Goal: Find specific page/section: Find specific page/section

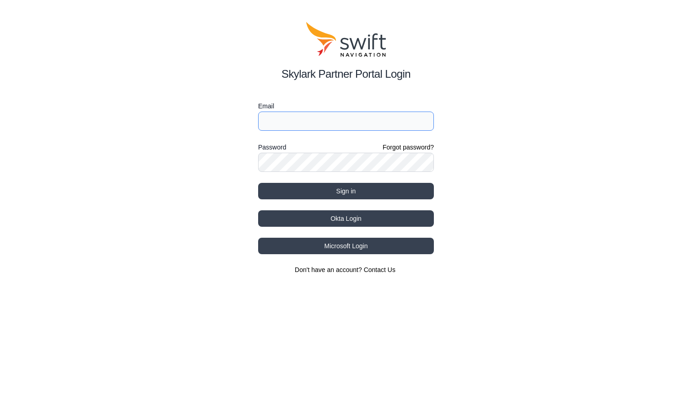
click at [361, 121] on input "Email" at bounding box center [346, 121] width 176 height 19
click at [320, 123] on input "[EMAIL_ADDRESS][PERSON_NAME][DOMAIN_NAME]" at bounding box center [346, 121] width 176 height 19
type input "[EMAIL_ADDRESS][PERSON_NAME][DOMAIN_NAME]"
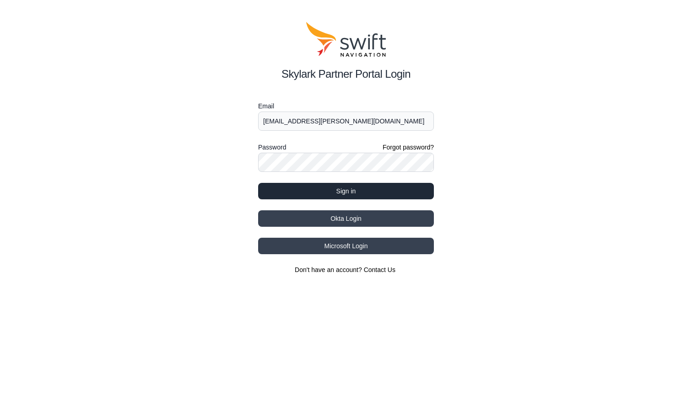
click at [359, 192] on button "Sign in" at bounding box center [346, 191] width 176 height 16
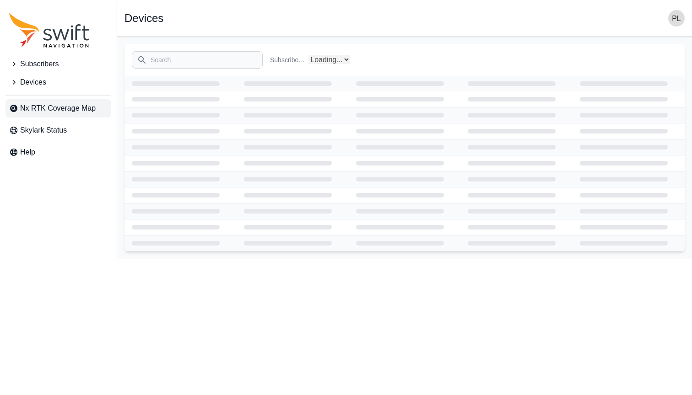
select select "Subscriber"
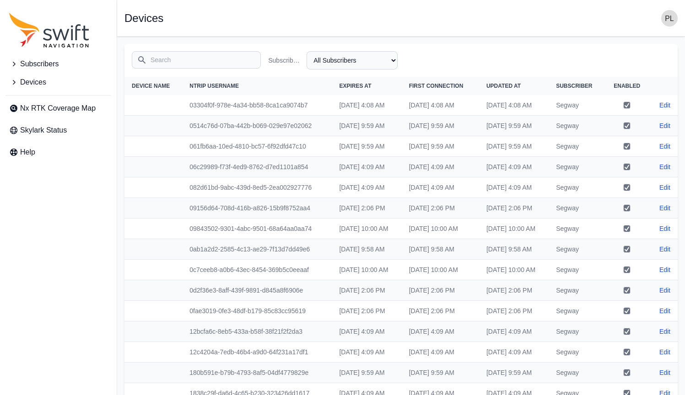
click at [13, 65] on icon "Sidenav" at bounding box center [13, 64] width 9 height 9
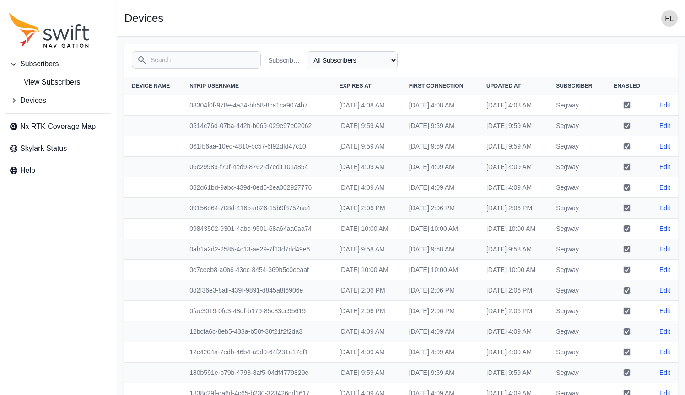
click at [13, 104] on icon "Sidenav" at bounding box center [13, 100] width 9 height 9
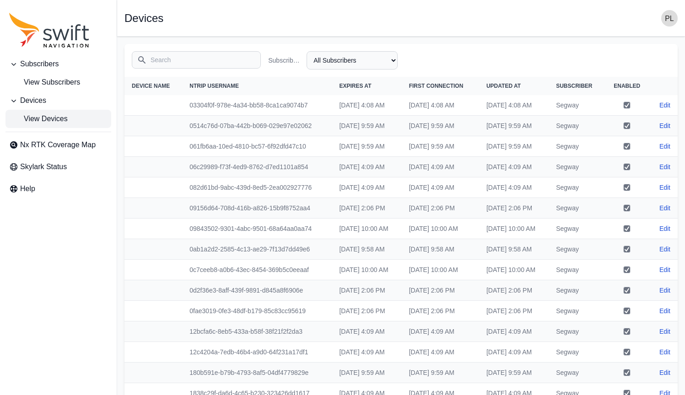
click at [13, 104] on icon "Sidenav" at bounding box center [13, 100] width 9 height 9
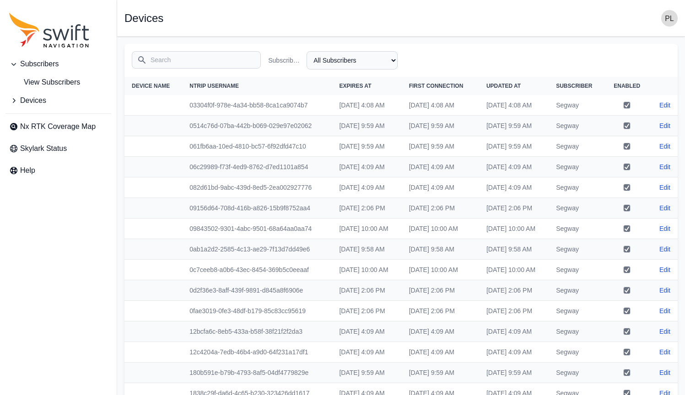
click at [13, 104] on icon "Sidenav" at bounding box center [13, 100] width 9 height 9
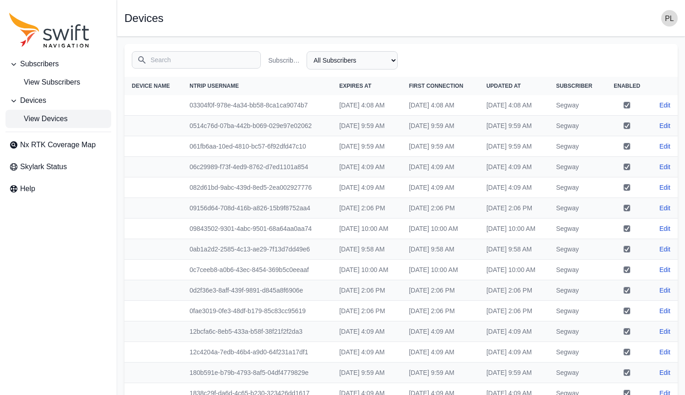
click at [50, 117] on span "View Devices" at bounding box center [38, 119] width 59 height 11
click at [63, 83] on span "View Subscribers" at bounding box center [44, 82] width 71 height 11
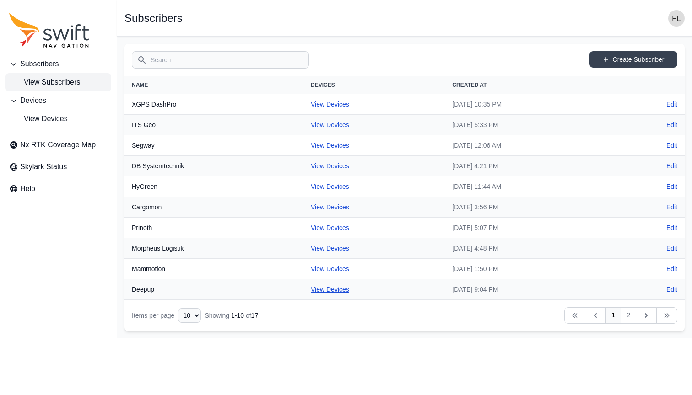
click at [311, 289] on link "View Devices" at bounding box center [330, 289] width 38 height 7
select select "7b935e3f-0643-46c8-a04f-ff7d1cb906a2"
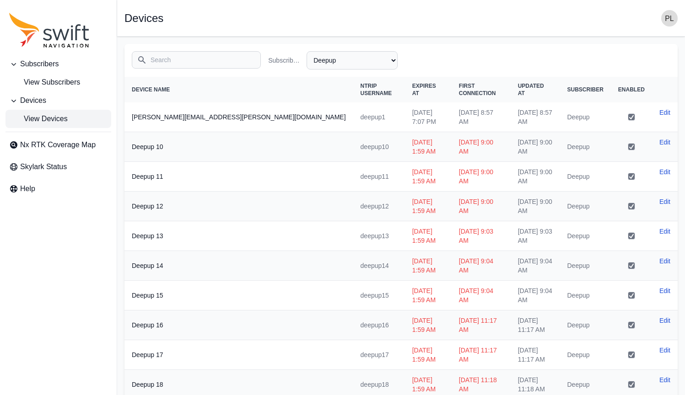
click at [56, 119] on span "View Devices" at bounding box center [38, 119] width 59 height 11
select select "Subscriber"
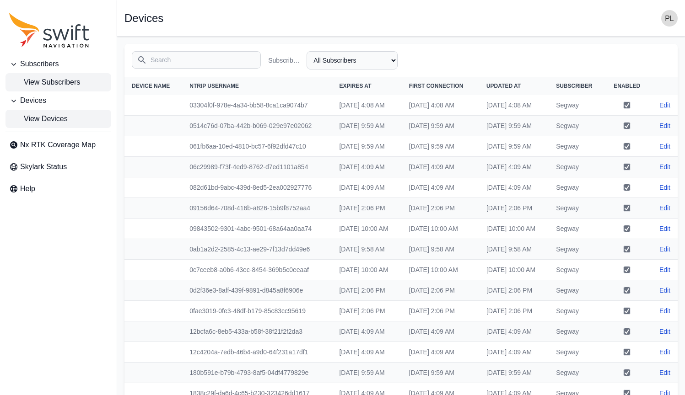
click at [76, 83] on span "View Subscribers" at bounding box center [44, 82] width 71 height 11
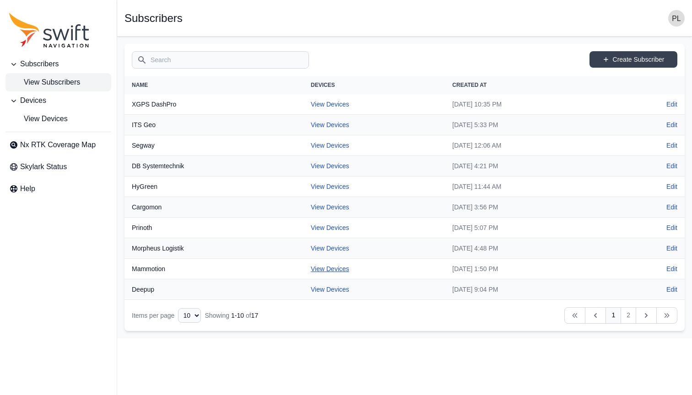
click at [319, 268] on link "View Devices" at bounding box center [330, 268] width 38 height 7
select select "3b15b43b-1669-4ed1-98a2-52b11d9c3b06"
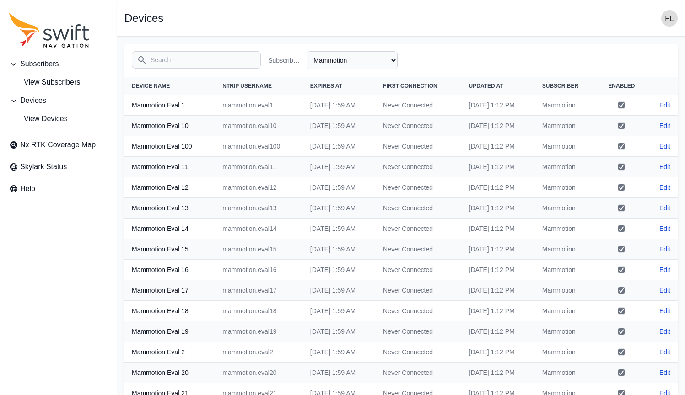
click at [654, 59] on div "Search Subscriber Name All Subscribers Cargomon DB Systemtechnik Deepup Ecovacs…" at bounding box center [400, 60] width 553 height 33
click at [340, 63] on select "All Subscribers Cargomon DB Systemtechnik Deepup Ecovacs Evaluation Fernride Gr…" at bounding box center [352, 60] width 91 height 18
click at [670, 106] on link "Edit" at bounding box center [665, 105] width 11 height 9
select select "3b15b43b-1669-4ed1-98a2-52b11d9c3b06"
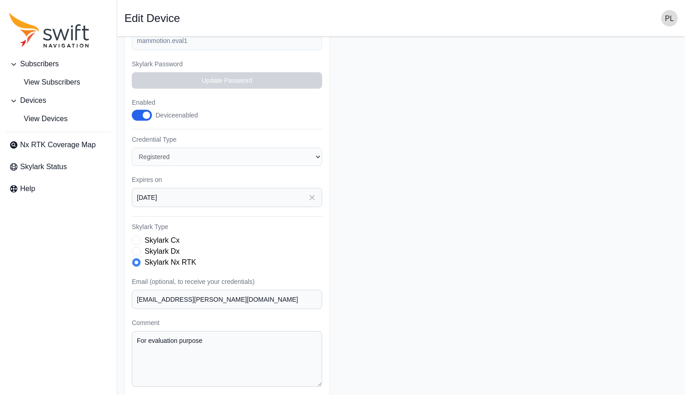
scroll to position [114, 0]
click at [233, 332] on textarea "For evaluation purpose" at bounding box center [227, 360] width 190 height 56
click at [565, 240] on form "Subscriber Select a Subscriber Cargomon DB Systemtechnik Deepup Ecovacs Evaluat…" at bounding box center [400, 167] width 553 height 474
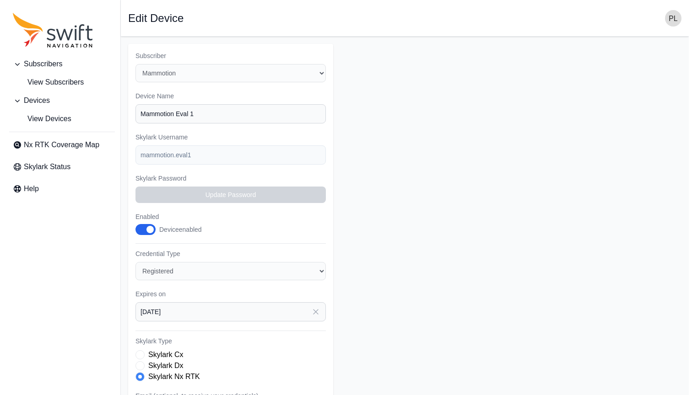
scroll to position [0, 0]
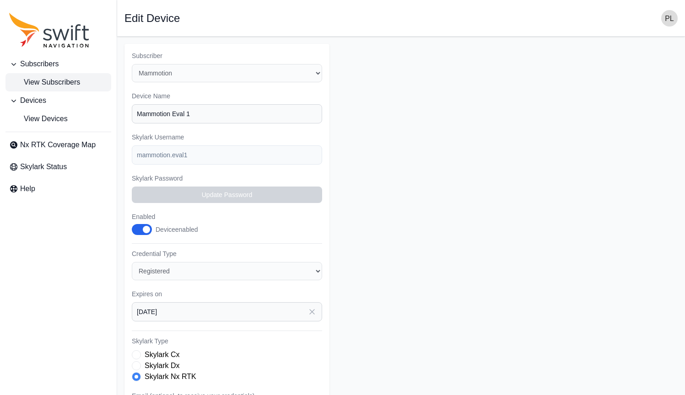
click at [57, 81] on span "View Subscribers" at bounding box center [44, 82] width 71 height 11
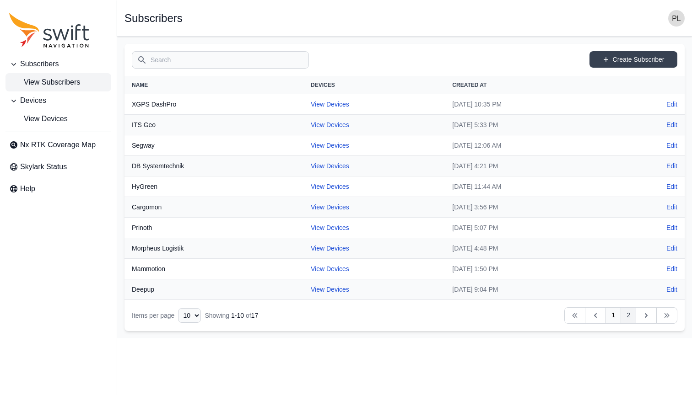
click at [631, 314] on link "2" at bounding box center [629, 316] width 16 height 16
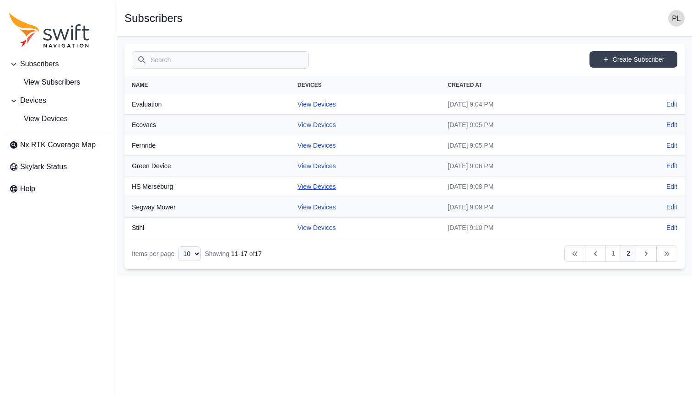
click at [307, 186] on link "View Devices" at bounding box center [317, 186] width 38 height 7
select select "cac8da37-d36c-446a-b3cc-a8e1b0df7043"
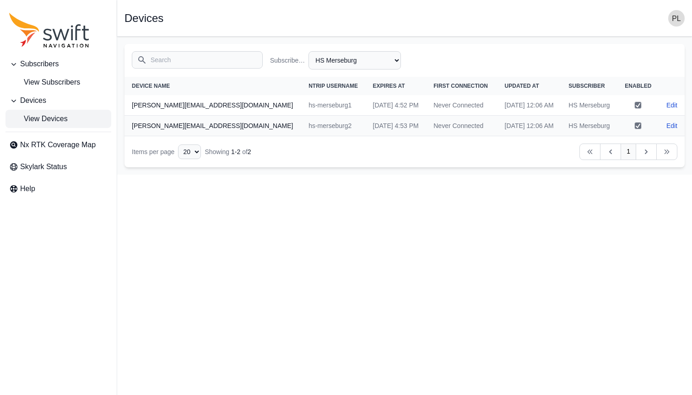
click at [38, 118] on span "View Devices" at bounding box center [38, 119] width 59 height 11
select select "Subscriber"
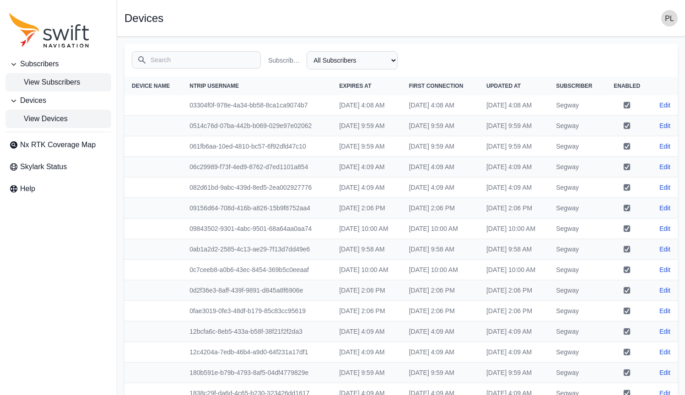
click at [45, 85] on span "View Subscribers" at bounding box center [44, 82] width 71 height 11
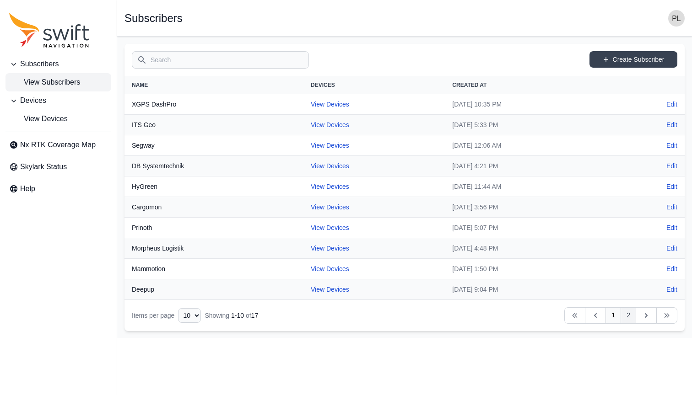
click at [631, 319] on link "2" at bounding box center [629, 316] width 16 height 16
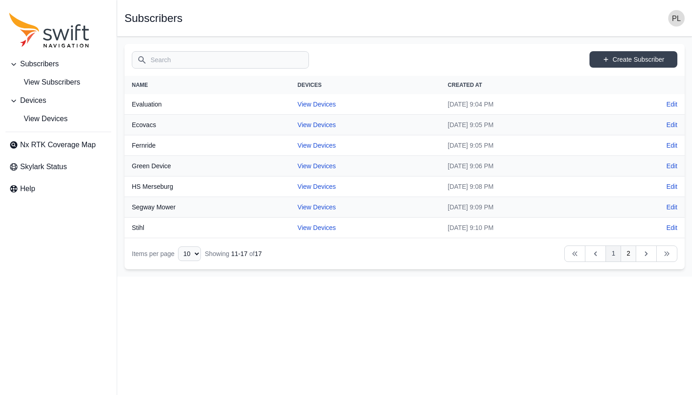
click at [613, 257] on link "1" at bounding box center [614, 254] width 16 height 16
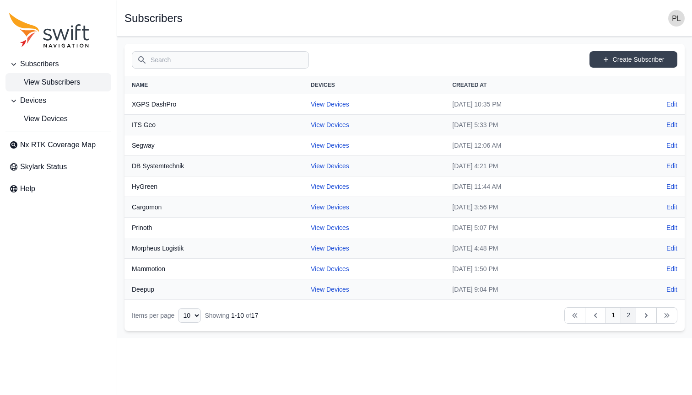
click at [625, 315] on link "2" at bounding box center [629, 316] width 16 height 16
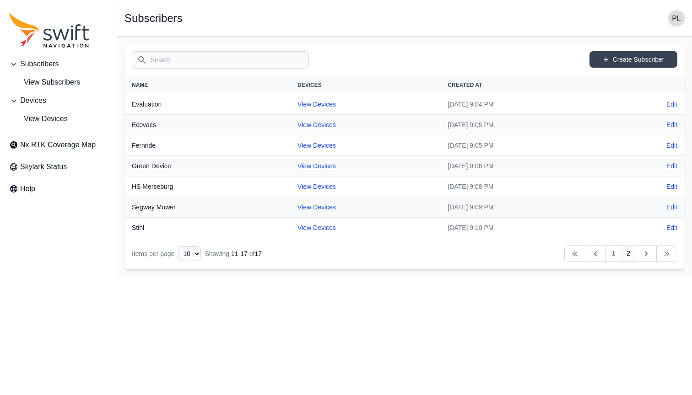
click at [298, 166] on link "View Devices" at bounding box center [317, 165] width 38 height 7
select select "aeba2312-5f97-487a-8aa9-e792e6d60d9c"
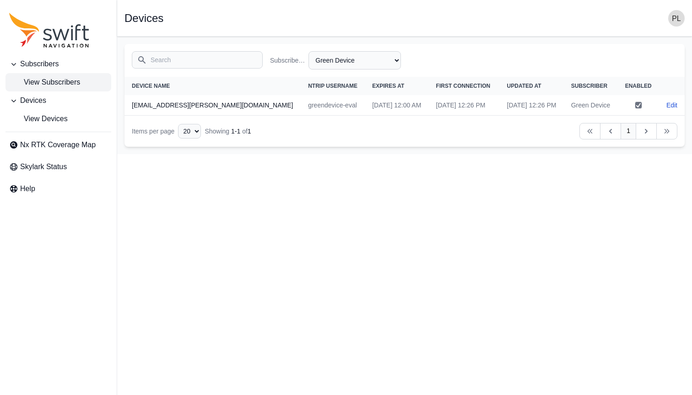
click at [70, 81] on span "View Subscribers" at bounding box center [44, 82] width 71 height 11
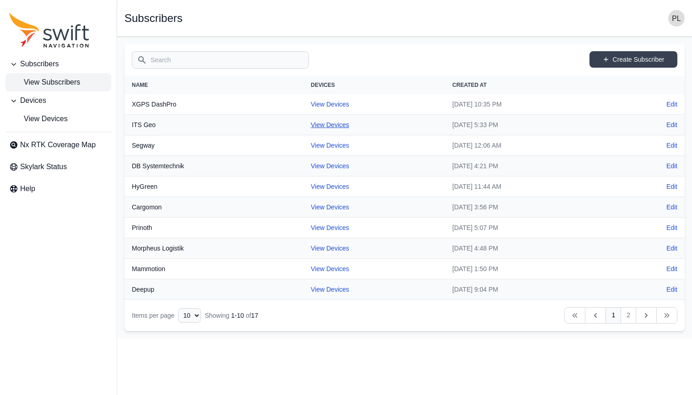
click at [311, 124] on link "View Devices" at bounding box center [330, 124] width 38 height 7
select select "b6242d17-21f1-48a9-81cd-cc764d62d329"
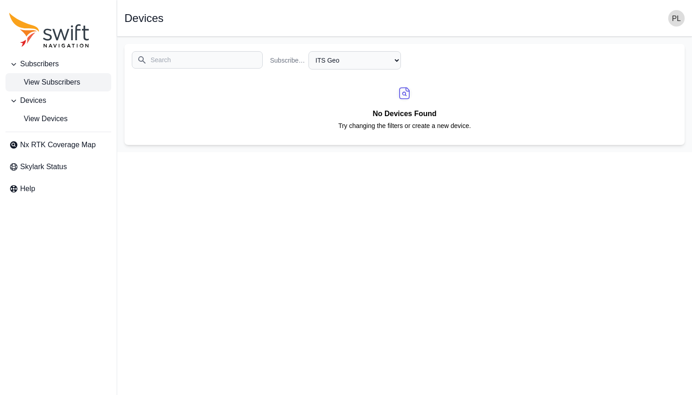
click at [60, 81] on span "View Subscribers" at bounding box center [44, 82] width 71 height 11
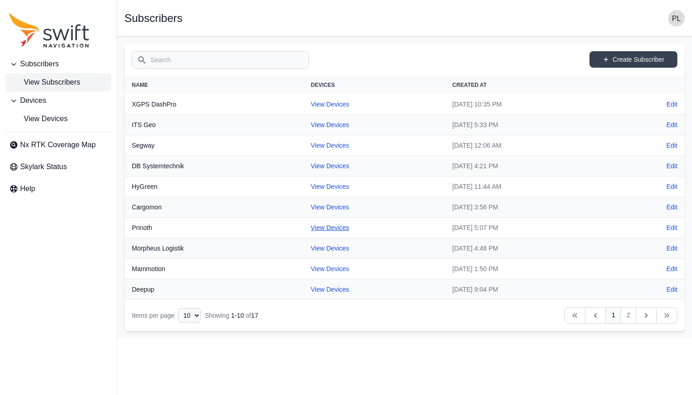
click at [314, 229] on link "View Devices" at bounding box center [330, 227] width 38 height 7
select select "086269ab-127e-4b3a-b269-3d41aab7cfaf"
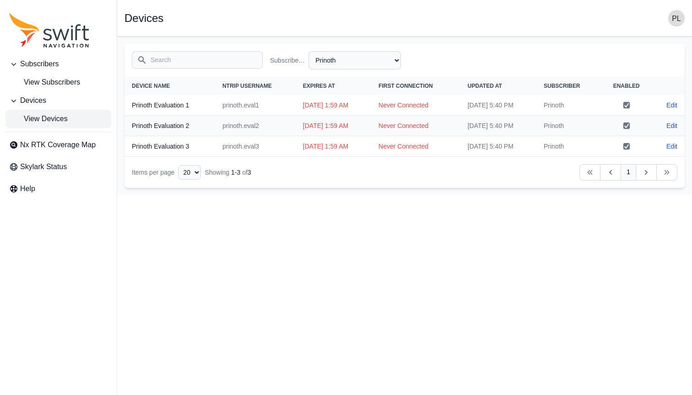
click at [33, 118] on span "View Devices" at bounding box center [38, 119] width 59 height 11
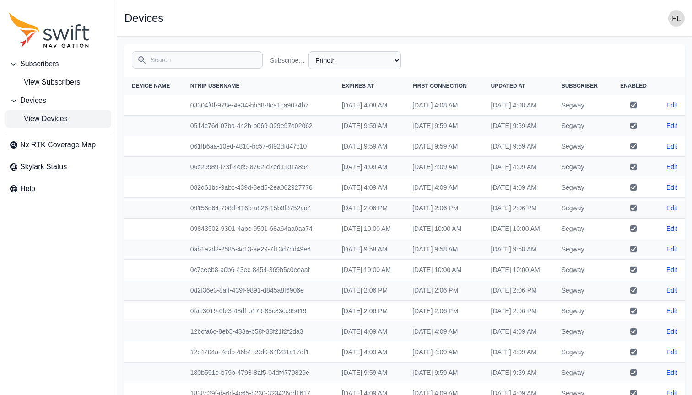
select select "Subscriber"
click at [34, 81] on span "View Subscribers" at bounding box center [44, 82] width 71 height 11
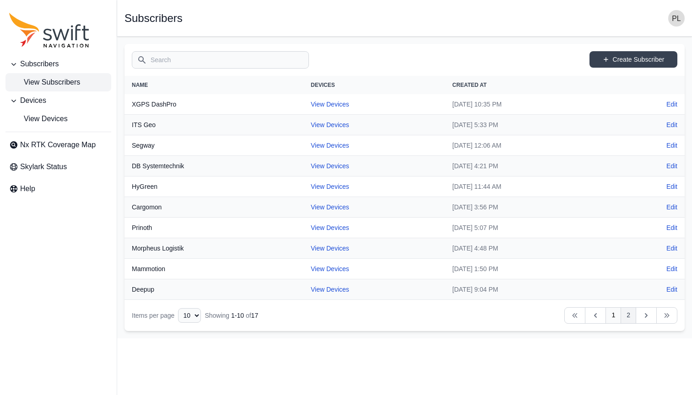
click at [630, 313] on link "2" at bounding box center [629, 316] width 16 height 16
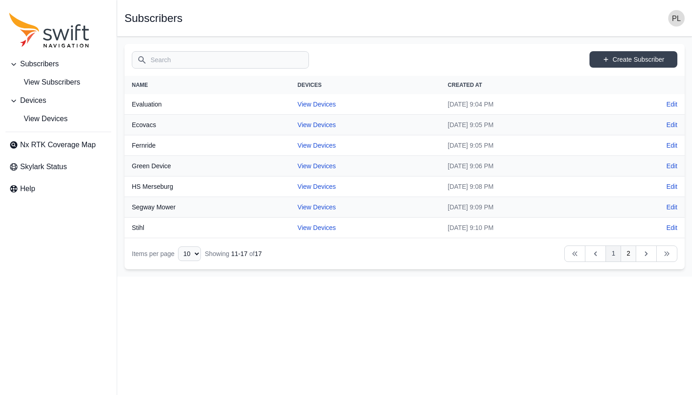
click at [611, 250] on link "1" at bounding box center [614, 254] width 16 height 16
